Goal: Information Seeking & Learning: Learn about a topic

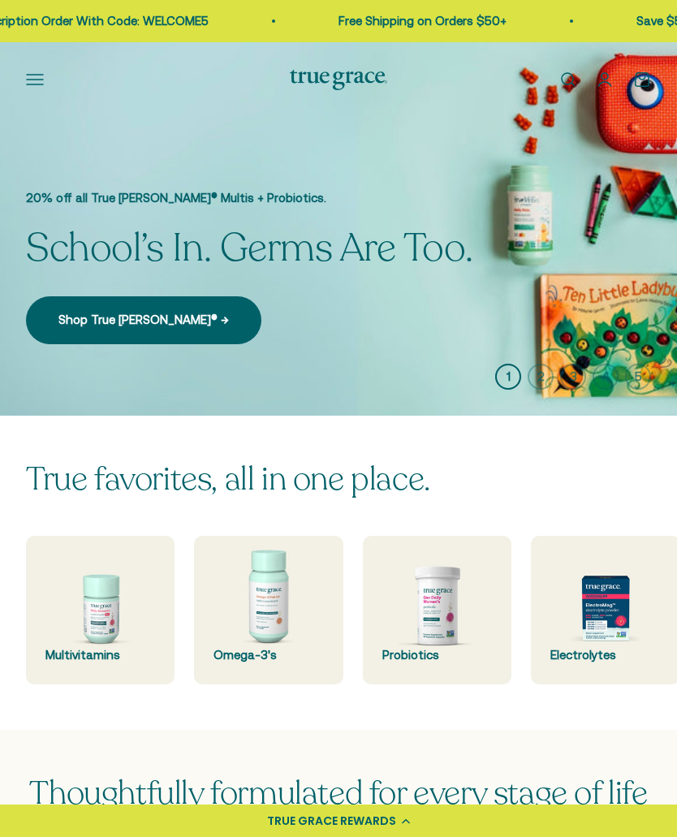
click at [38, 71] on button "Open navigation menu" at bounding box center [35, 80] width 18 height 18
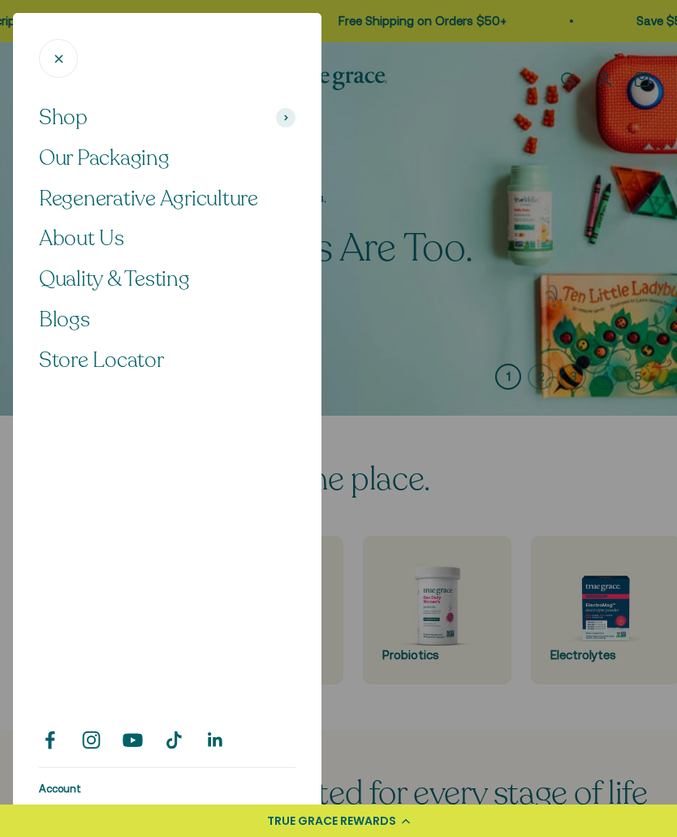
click at [92, 236] on span "About Us" at bounding box center [81, 238] width 85 height 28
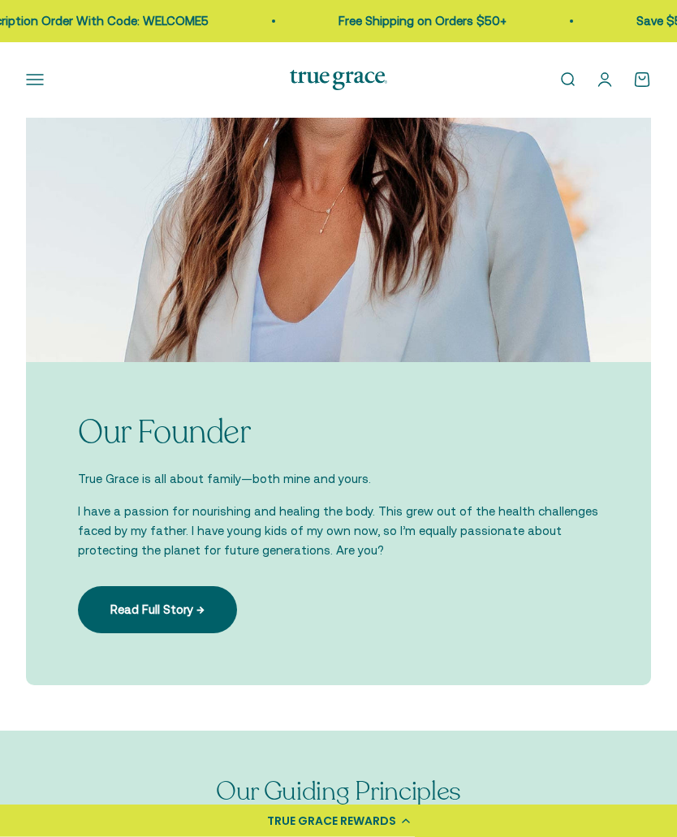
scroll to position [1712, 0]
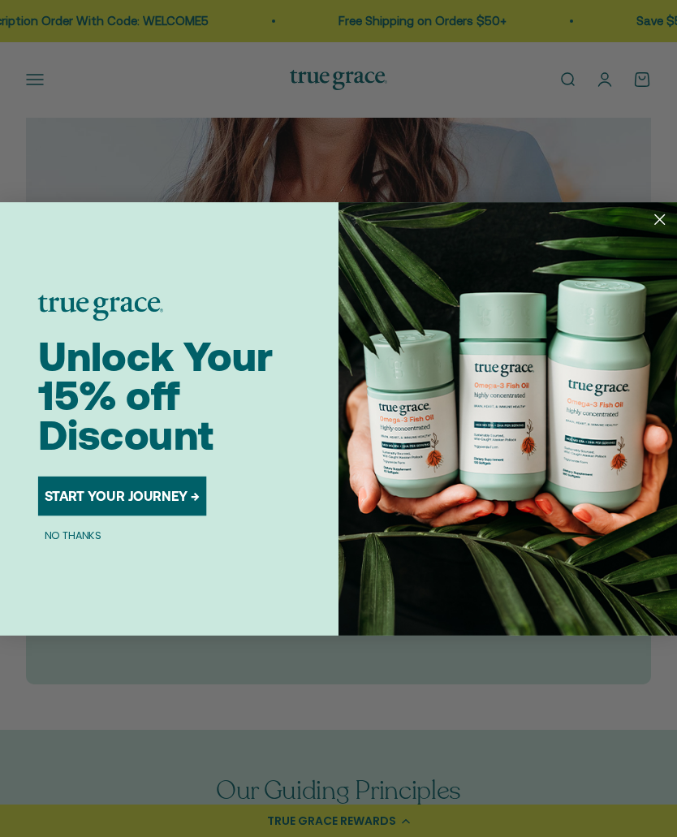
click at [655, 230] on circle "Close dialog" at bounding box center [659, 219] width 23 height 23
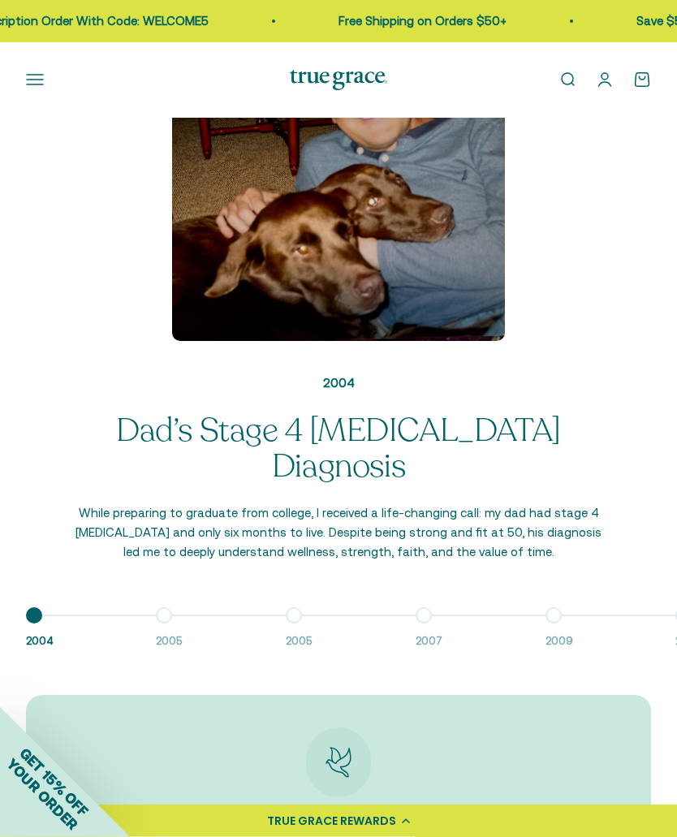
scroll to position [1435, 0]
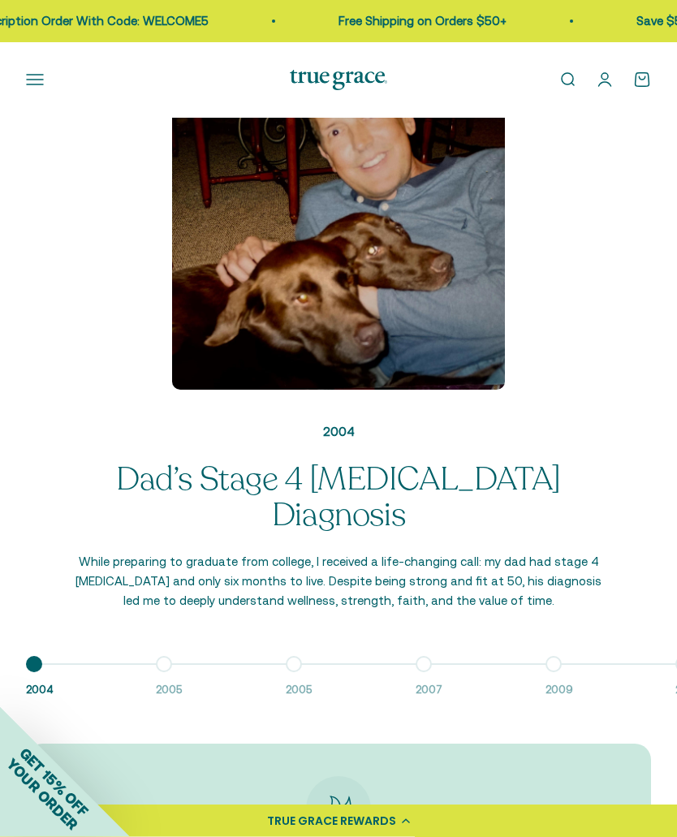
click at [166, 665] on button "Go to item 2 2005" at bounding box center [221, 682] width 130 height 35
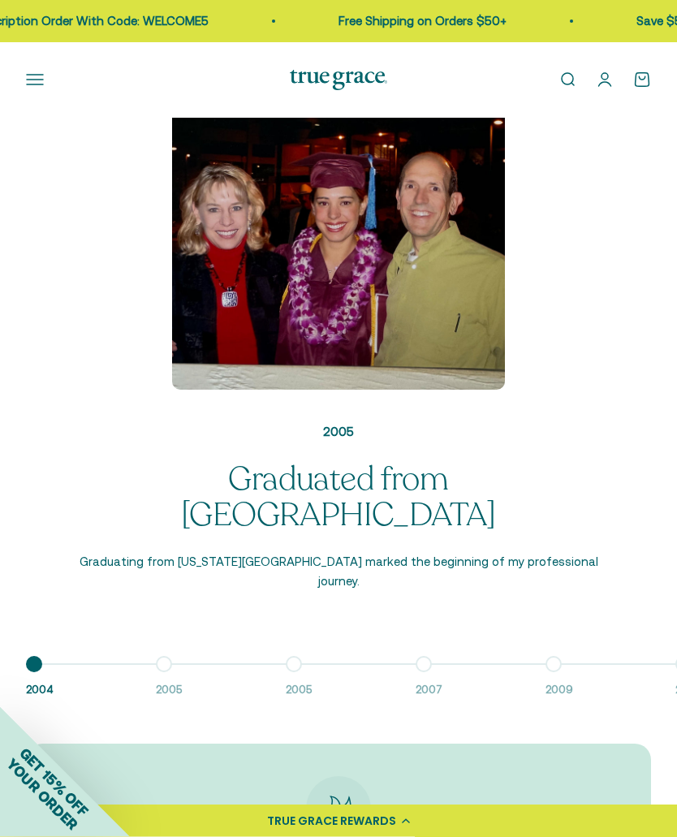
scroll to position [1435, 0]
click at [297, 664] on button "Go to item 3 2005" at bounding box center [351, 681] width 130 height 35
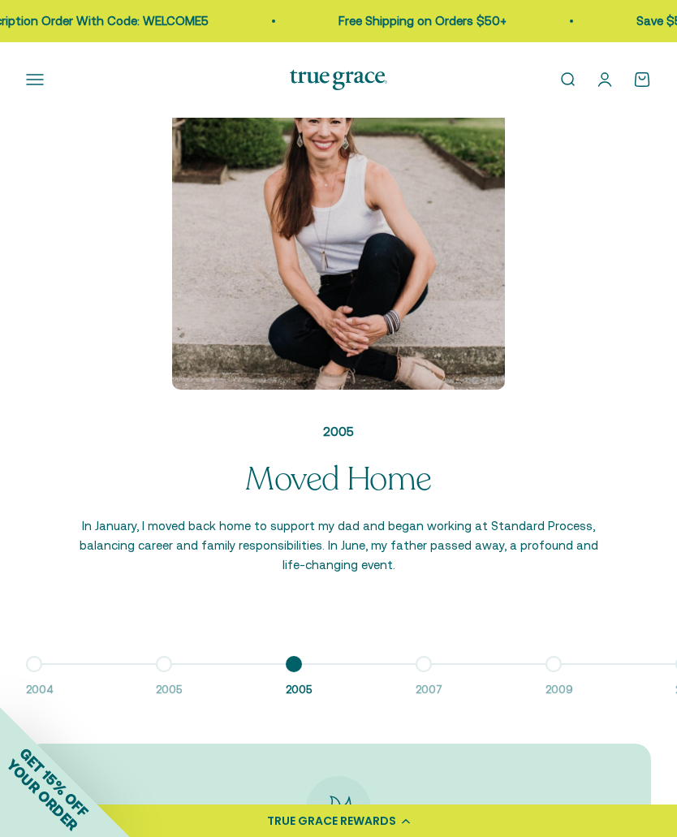
click at [430, 664] on button "Go to item 4 2007" at bounding box center [480, 681] width 130 height 35
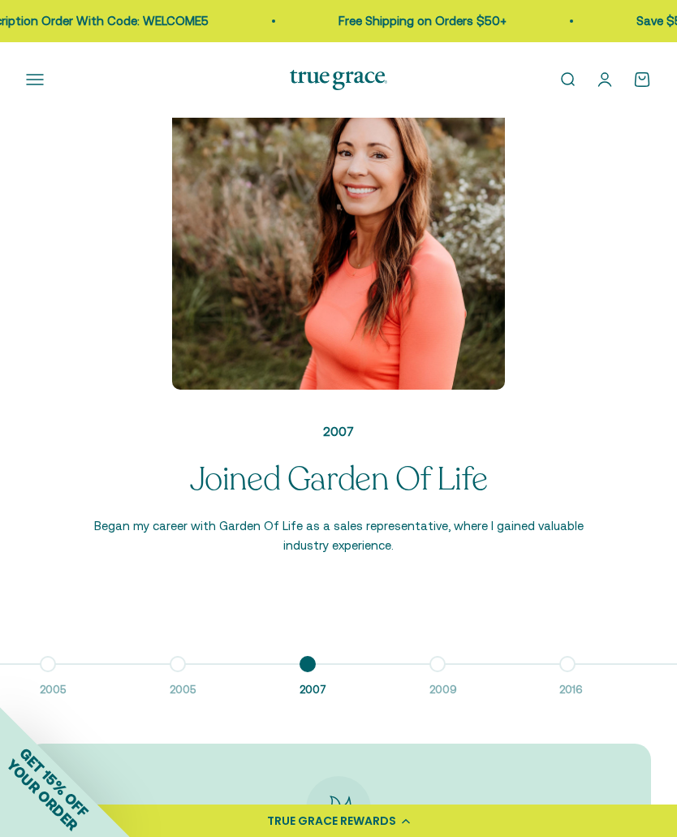
click at [443, 664] on button "Go to item 5 2009" at bounding box center [494, 681] width 130 height 35
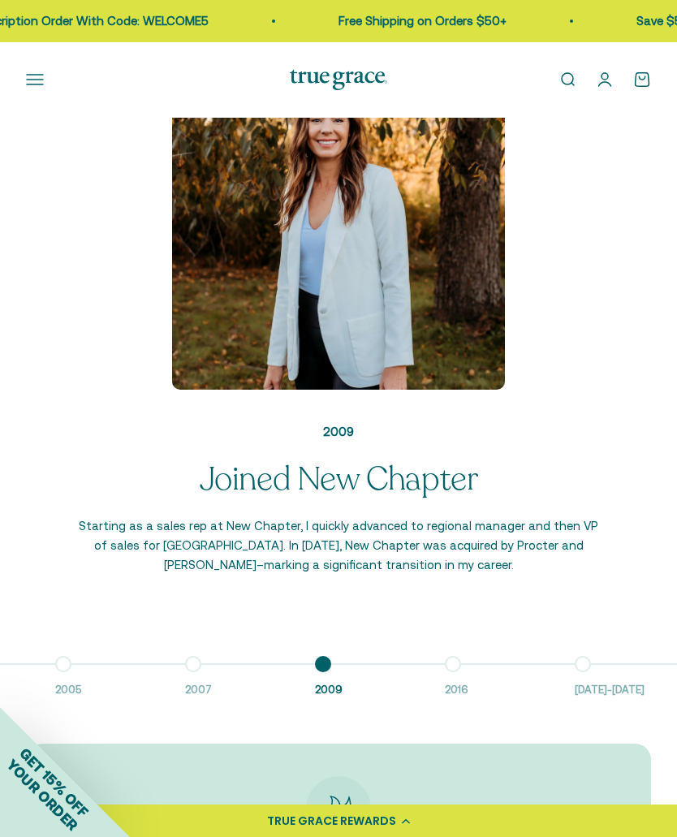
scroll to position [0, 246]
click at [441, 664] on button "Go to item 6 2016" at bounding box center [494, 681] width 130 height 35
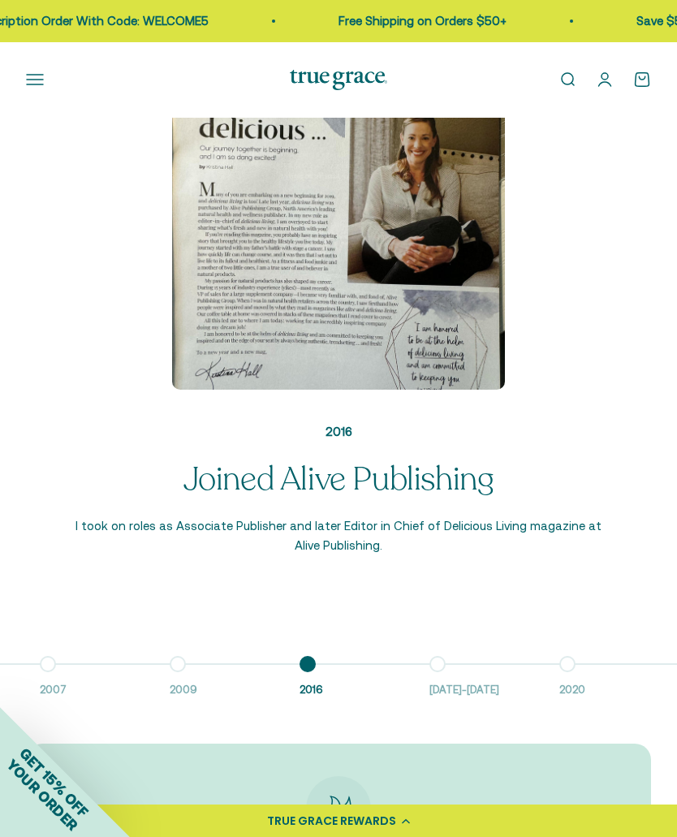
click at [441, 664] on button "Go to item 7 2016-2018" at bounding box center [494, 681] width 130 height 35
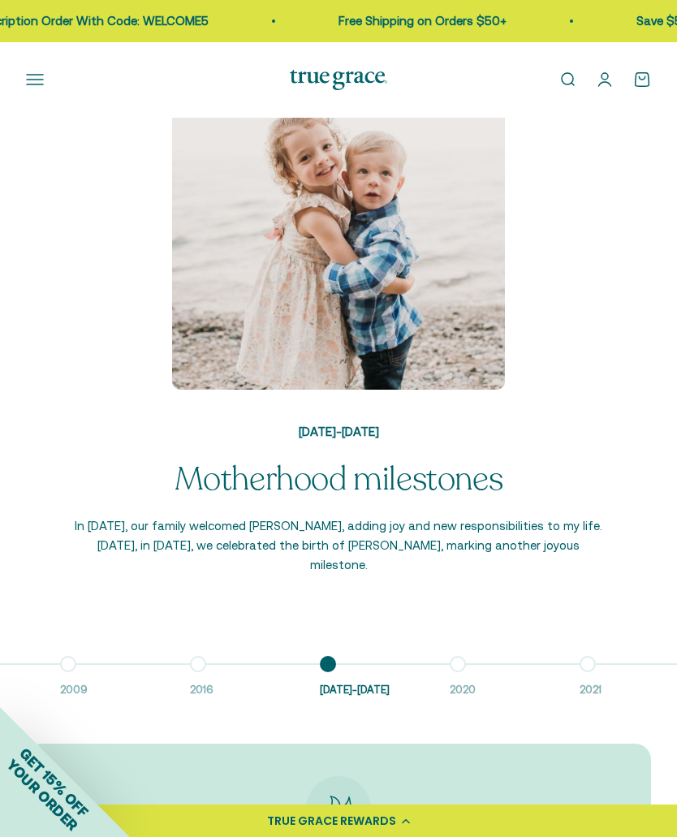
scroll to position [0, 506]
click at [440, 664] on button "Go to item 8 2020" at bounding box center [494, 681] width 130 height 35
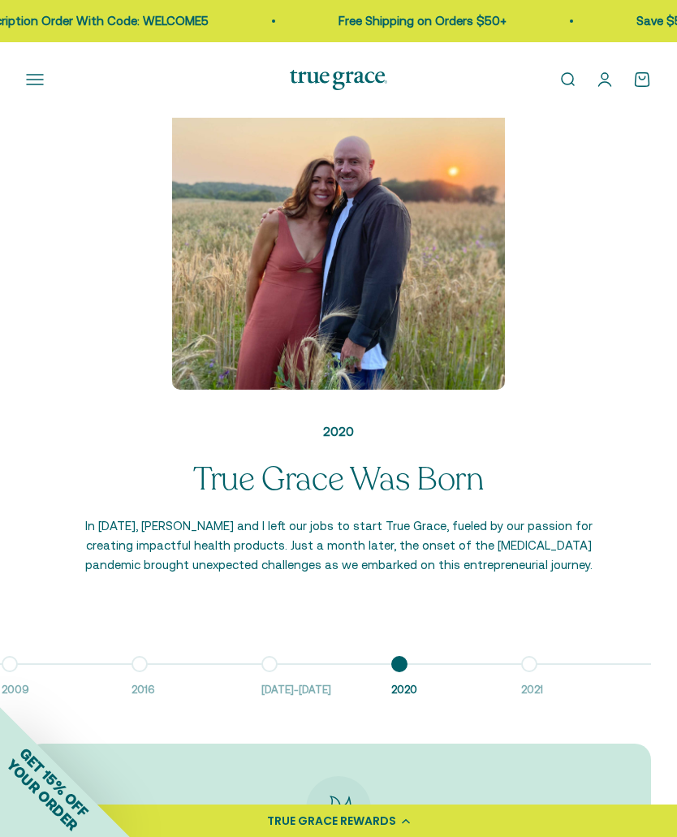
click at [538, 664] on button "Go to item 9 2021" at bounding box center [586, 681] width 130 height 35
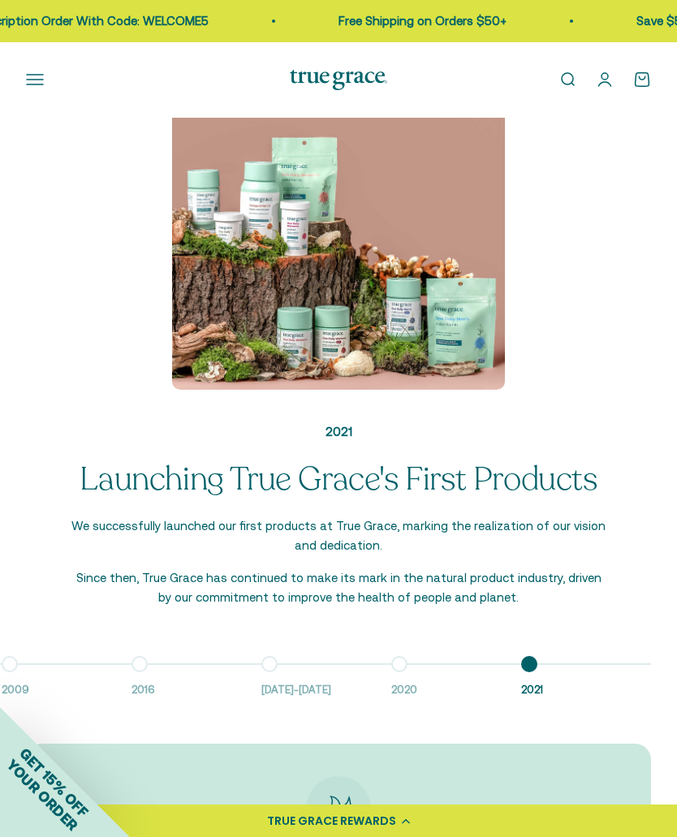
click at [402, 666] on button "Go to item 8 2020" at bounding box center [456, 681] width 130 height 35
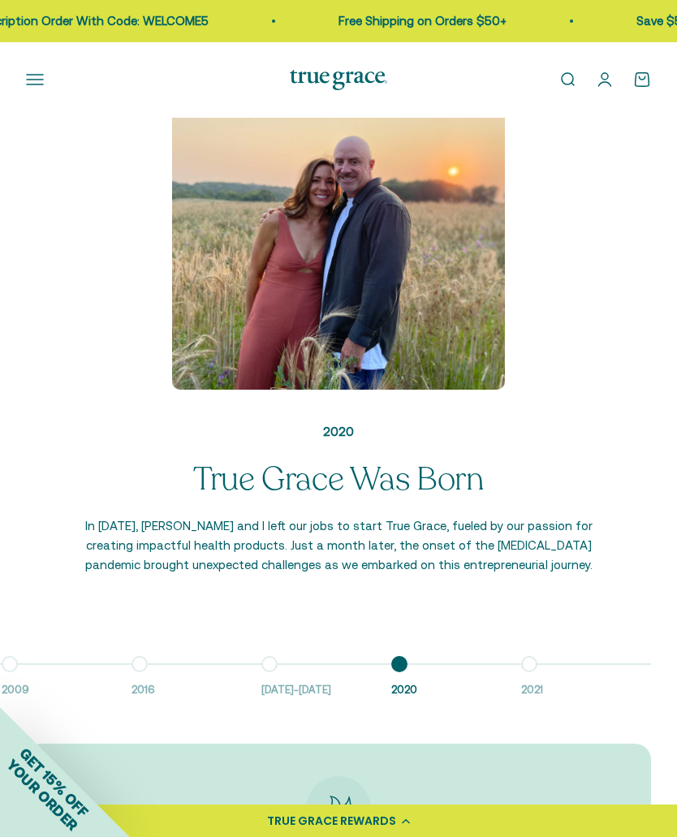
click at [527, 664] on button "Go to item 9 2021" at bounding box center [586, 681] width 130 height 35
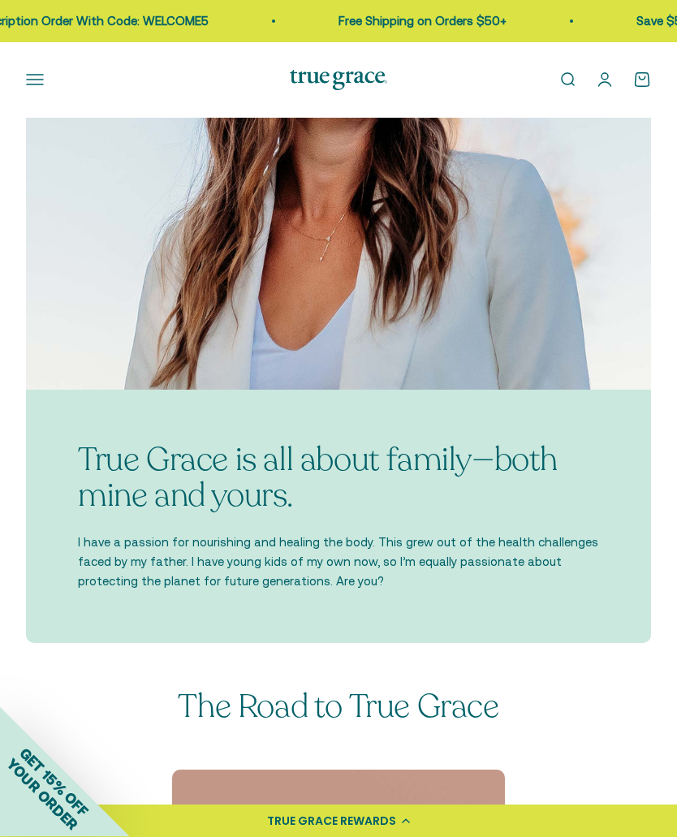
click at [38, 71] on button "Open navigation menu" at bounding box center [35, 80] width 18 height 18
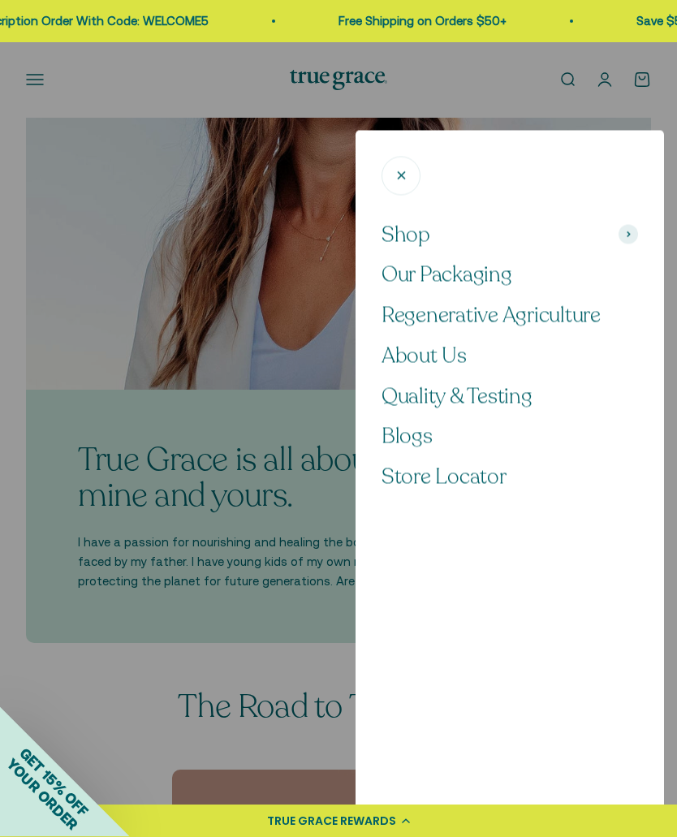
scroll to position [723, 0]
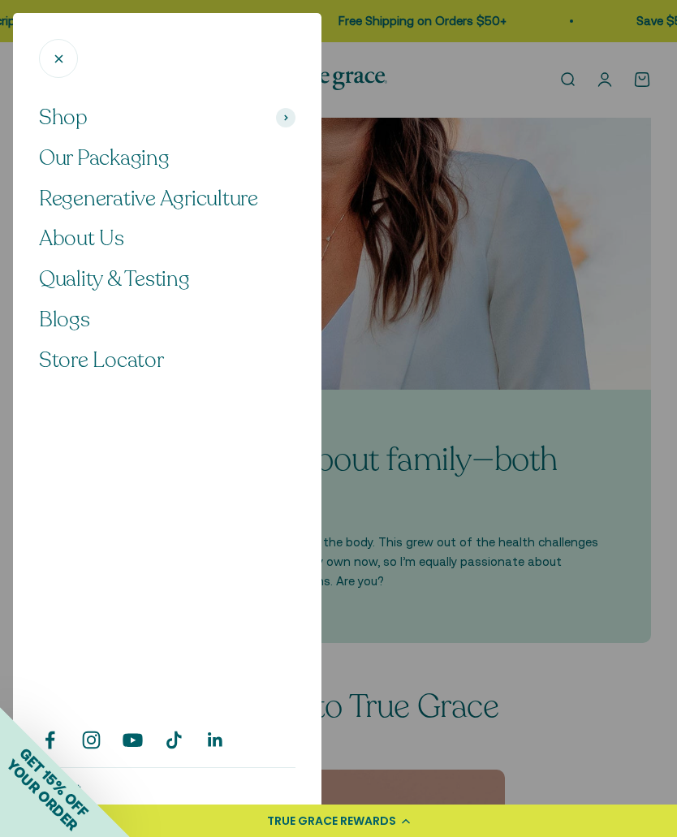
click at [67, 110] on span "Shop" at bounding box center [63, 118] width 49 height 28
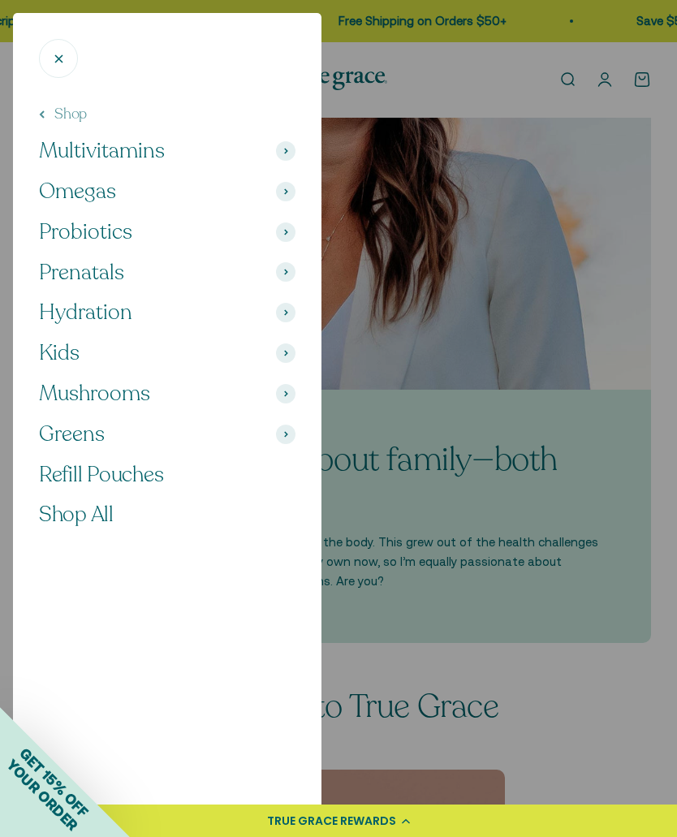
click at [76, 517] on span "Shop All" at bounding box center [76, 514] width 75 height 28
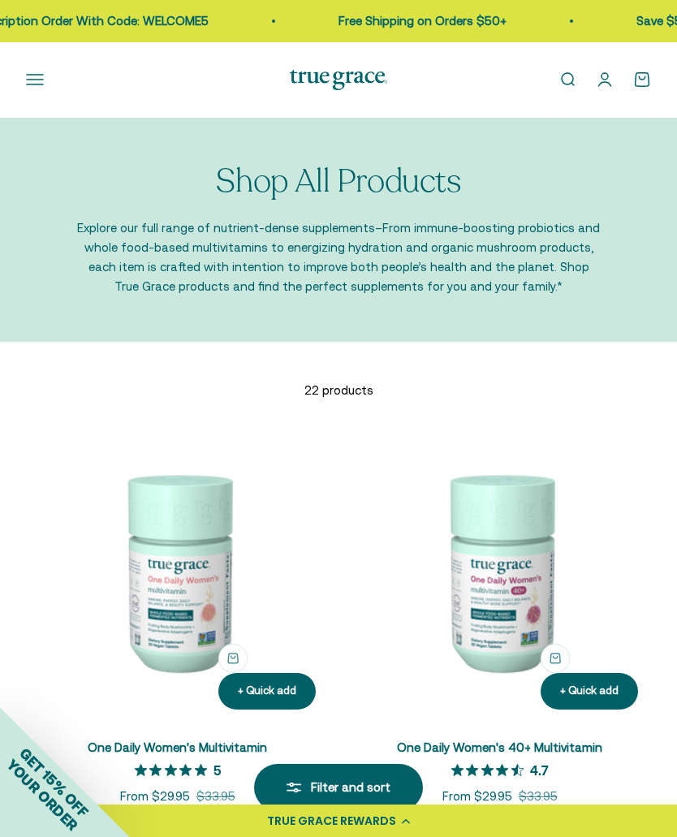
click at [29, 83] on button "Open navigation menu" at bounding box center [35, 80] width 18 height 18
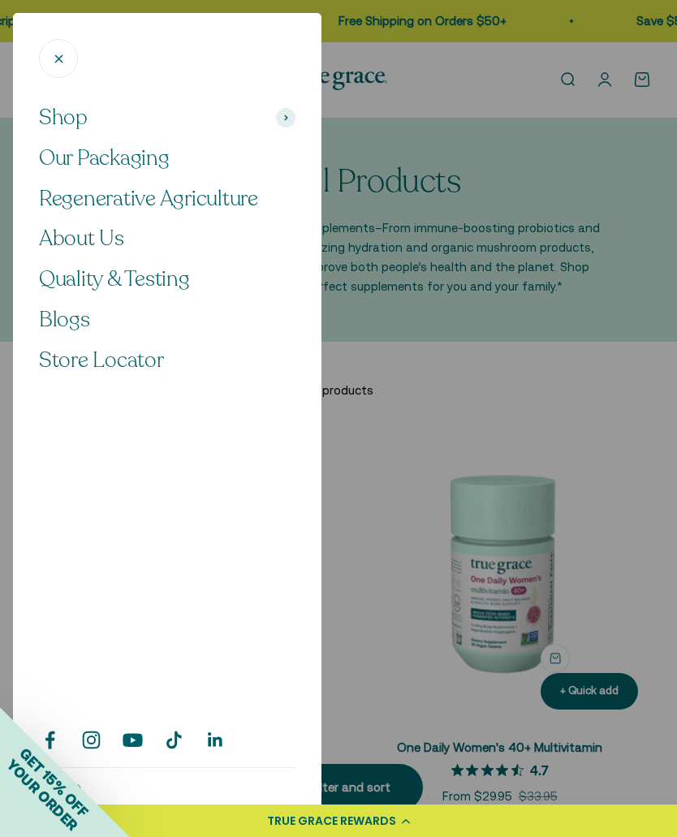
click at [111, 234] on span "About Us" at bounding box center [81, 238] width 85 height 28
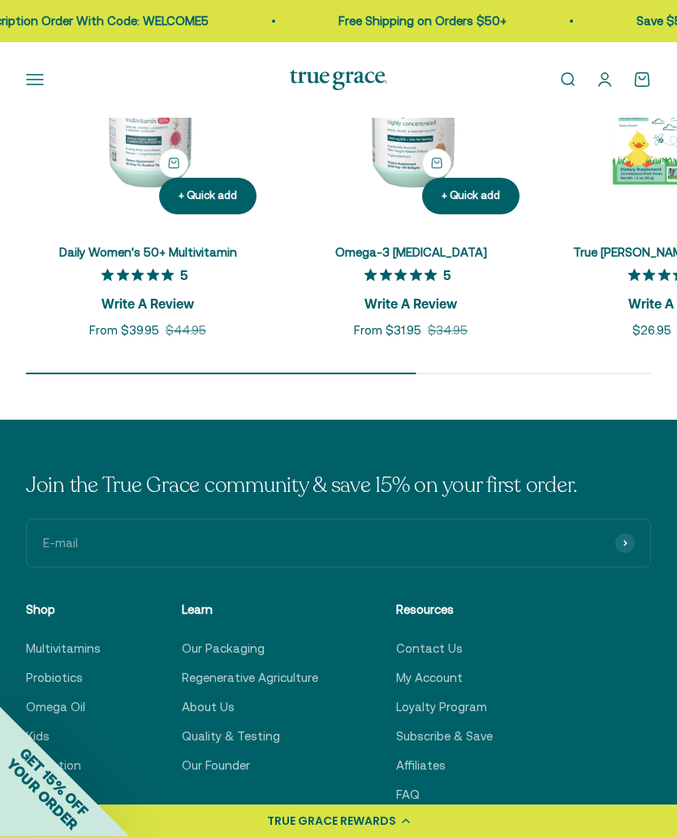
scroll to position [4598, 0]
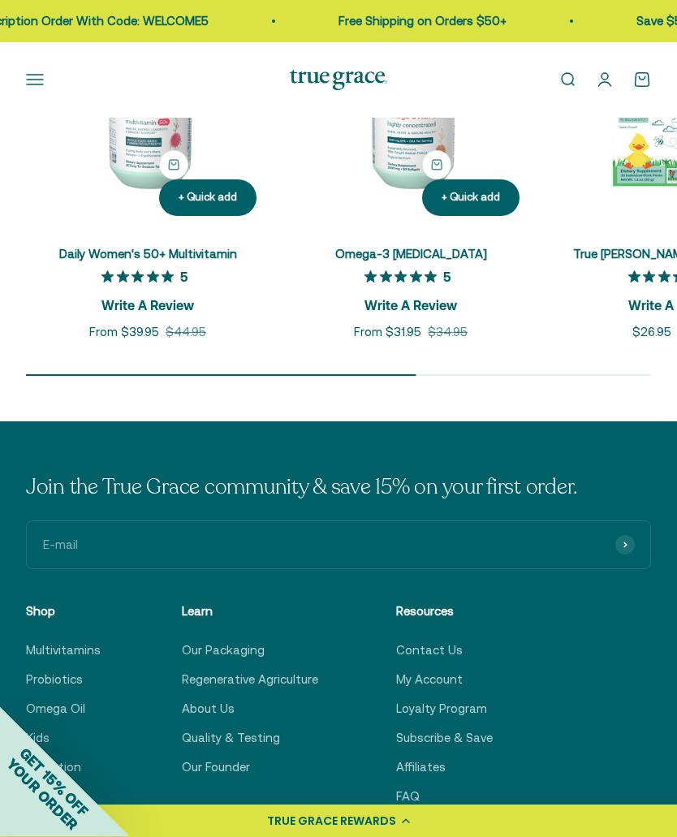
click at [213, 699] on link "About Us" at bounding box center [208, 708] width 53 height 19
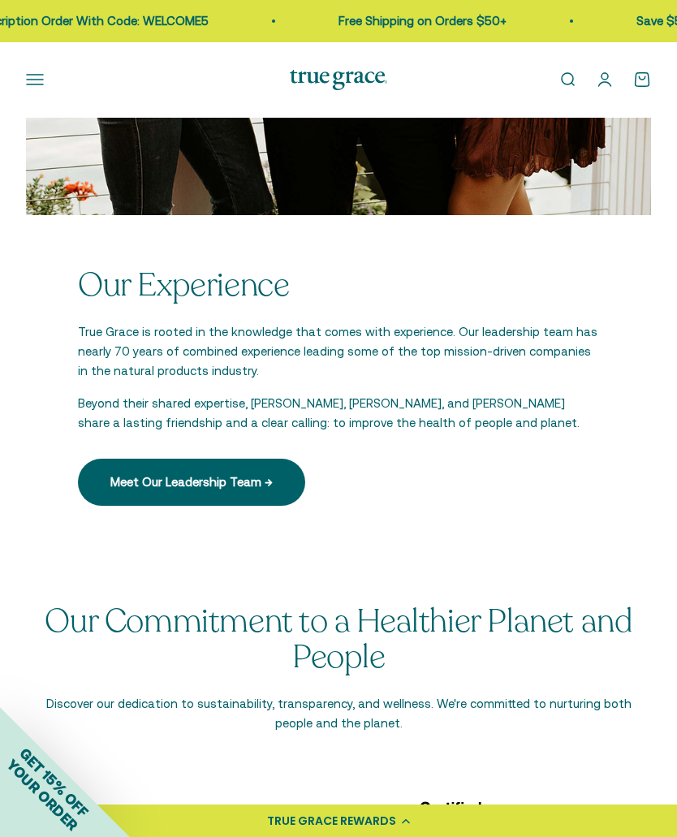
scroll to position [3324, 0]
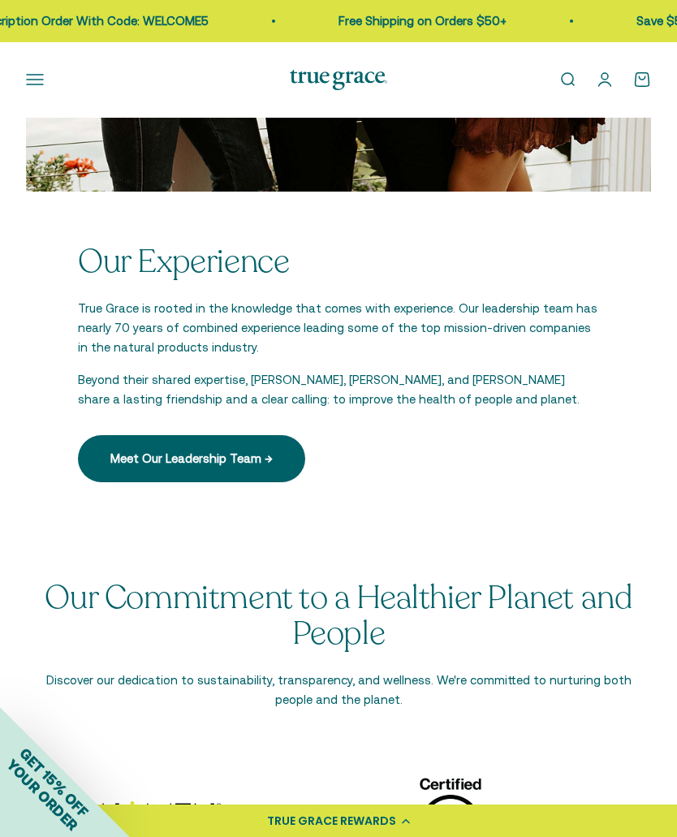
click at [275, 447] on link "Meet Our Leadership Team →" at bounding box center [191, 458] width 227 height 47
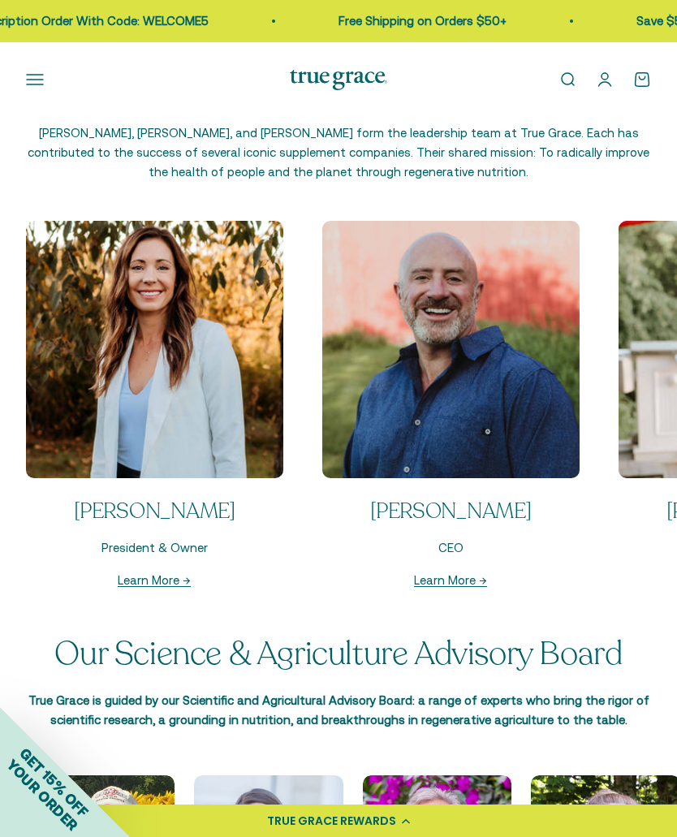
click at [156, 583] on link "Learn More →" at bounding box center [154, 580] width 73 height 14
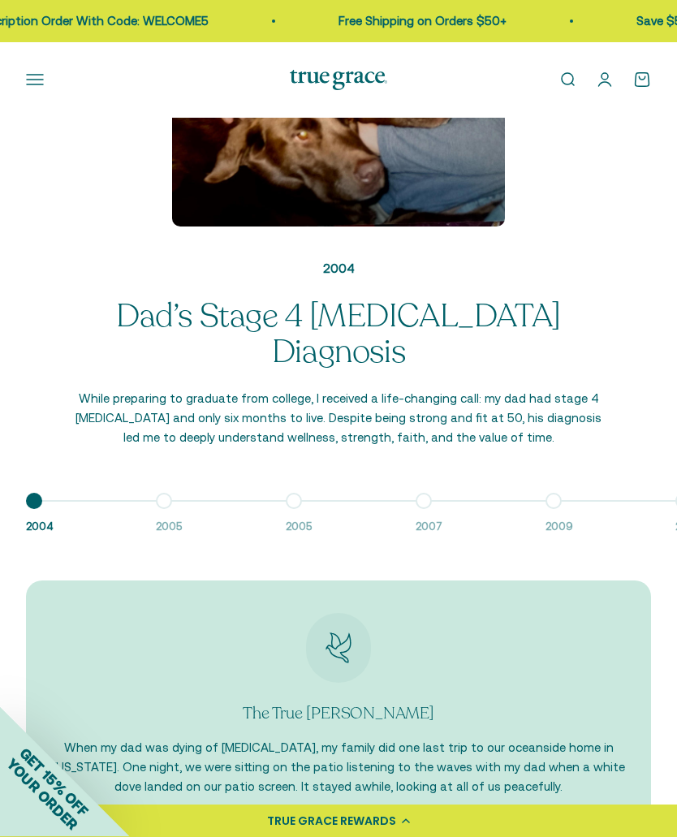
click at [159, 501] on button "Go to item 2 2005" at bounding box center [221, 518] width 130 height 35
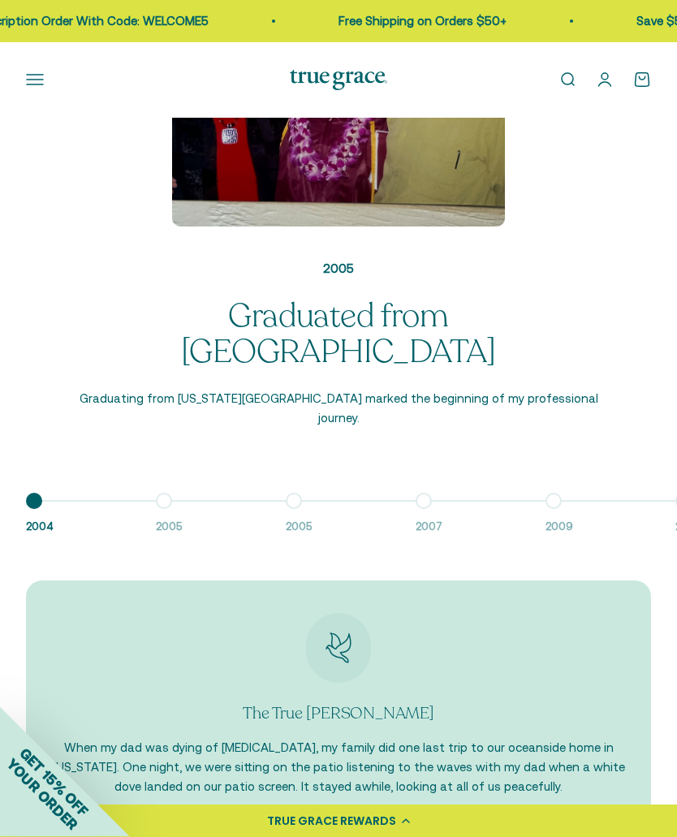
scroll to position [1599, 0]
click at [292, 501] on button "Go to item 3 2005" at bounding box center [351, 518] width 130 height 35
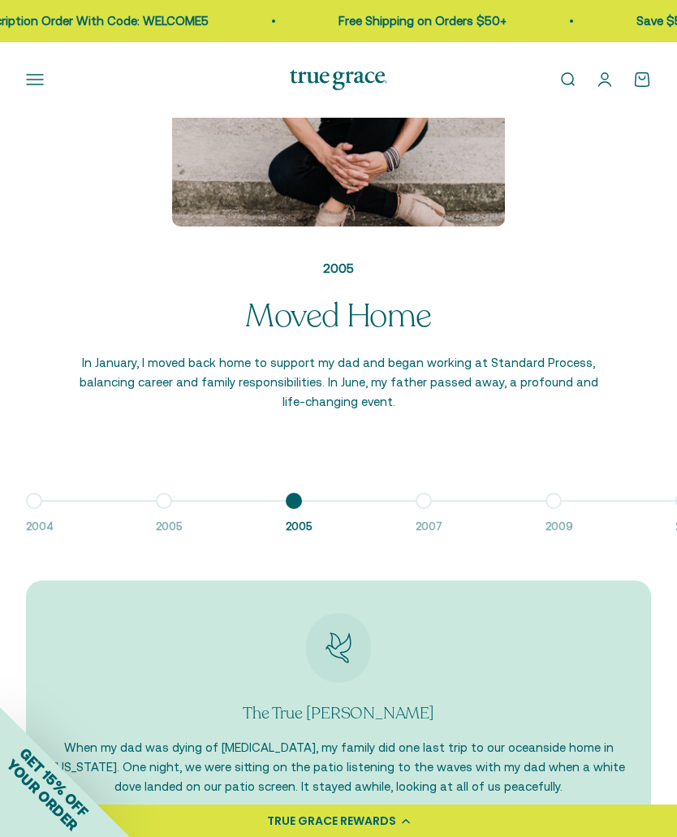
click at [428, 501] on button "Go to item 4 2007" at bounding box center [480, 518] width 130 height 35
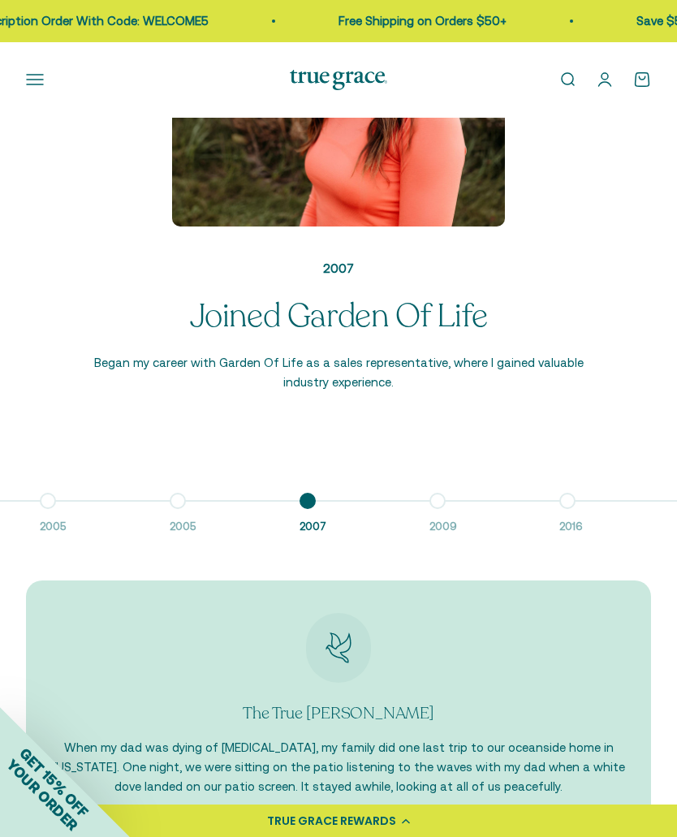
click at [442, 493] on div "Go to item 1 2004 Go to item 2 2005 Go to item 3 2005 Go to item 4 2007 Go to i…" at bounding box center [338, 514] width 677 height 43
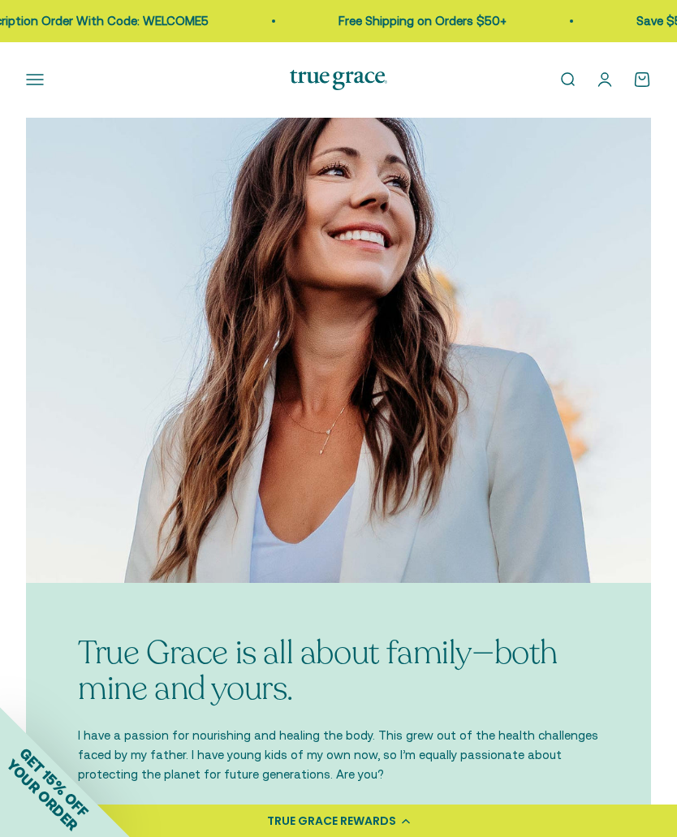
scroll to position [528, 0]
